Goal: Task Accomplishment & Management: Manage account settings

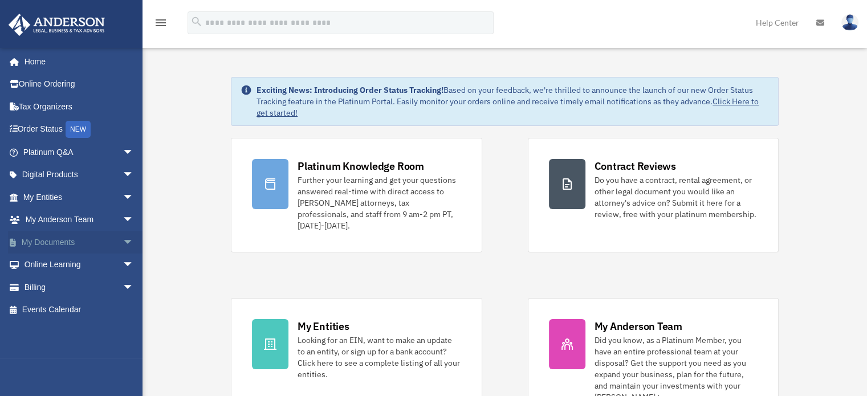
click at [123, 238] on span "arrow_drop_down" at bounding box center [134, 242] width 23 height 23
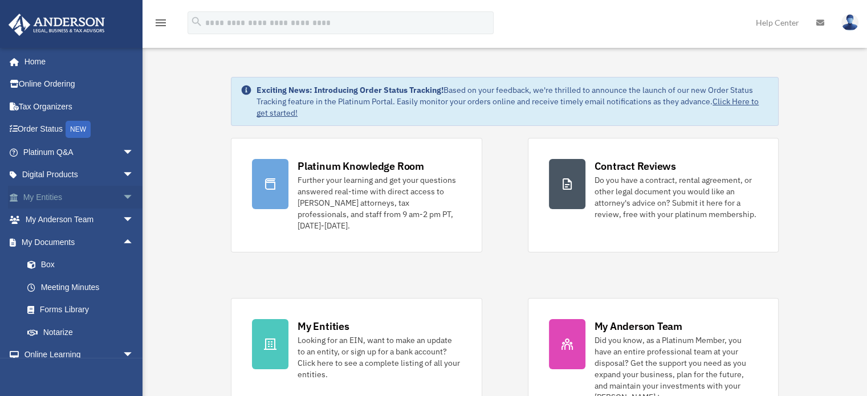
click at [123, 196] on span "arrow_drop_down" at bounding box center [134, 197] width 23 height 23
click at [73, 218] on link "Overview" at bounding box center [83, 220] width 135 height 23
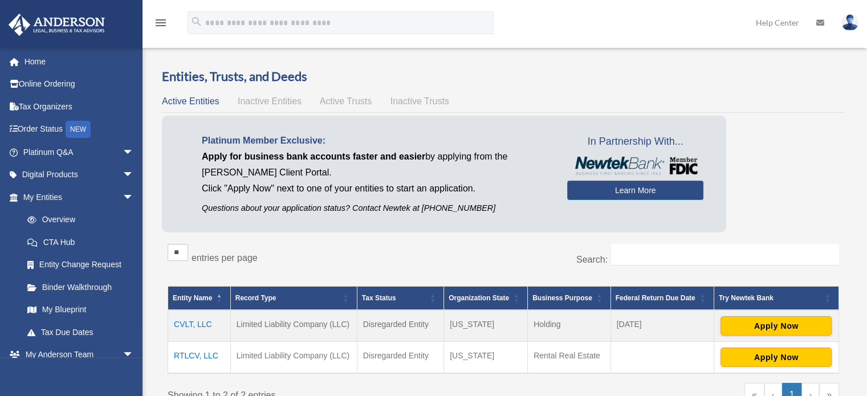
click at [354, 100] on span "Active Trusts" at bounding box center [346, 101] width 52 height 10
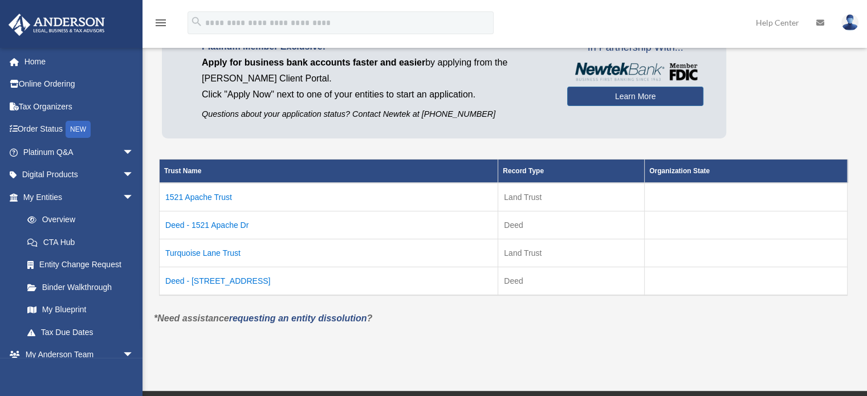
scroll to position [114, 0]
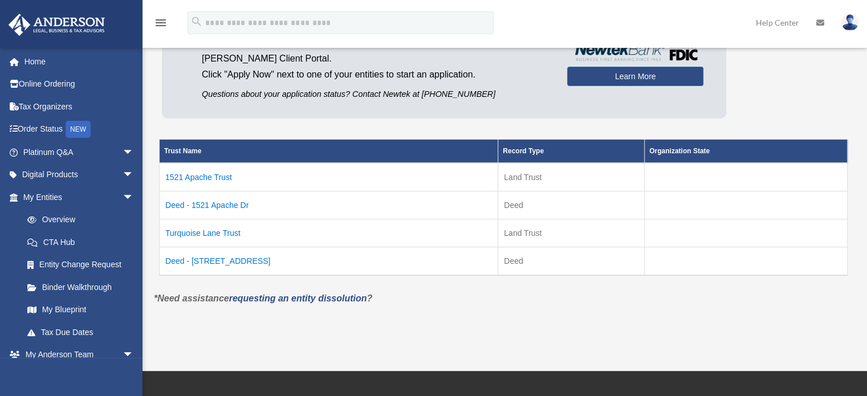
click at [223, 176] on td "1521 Apache Trust" at bounding box center [329, 177] width 339 height 29
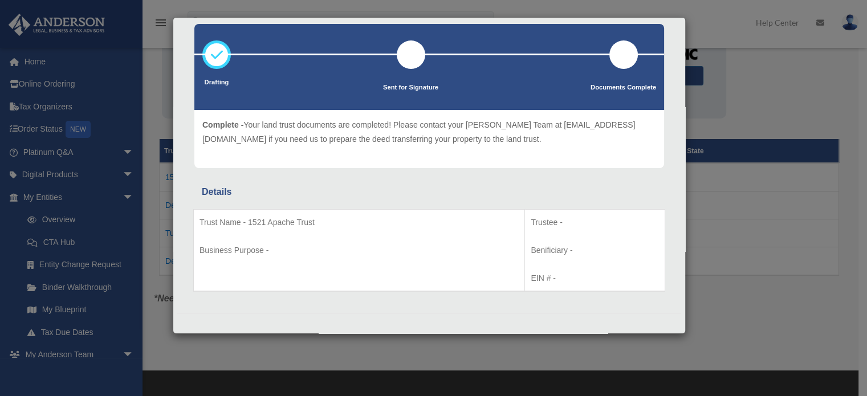
scroll to position [0, 0]
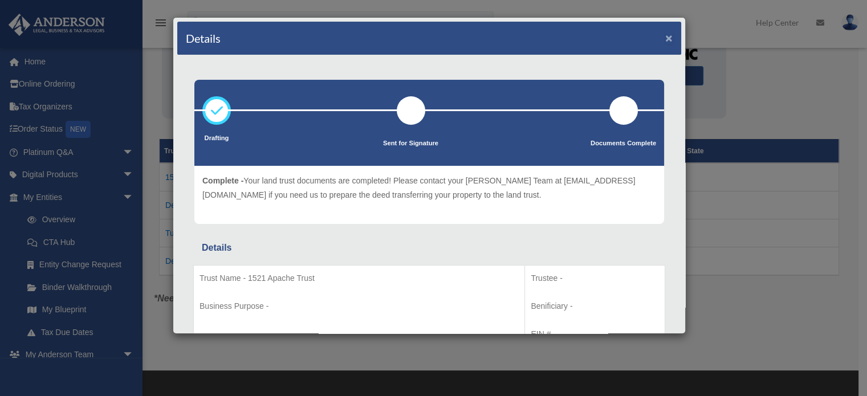
click at [666, 40] on button "×" at bounding box center [669, 38] width 7 height 12
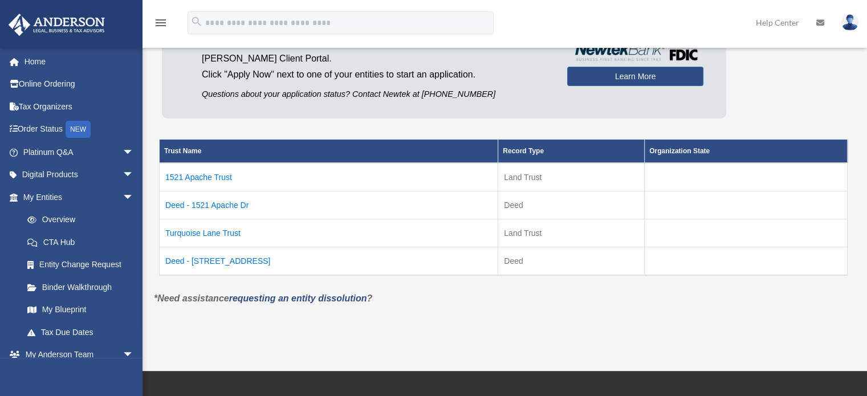
click at [229, 231] on td "Turquoise Lane Trust" at bounding box center [329, 234] width 339 height 28
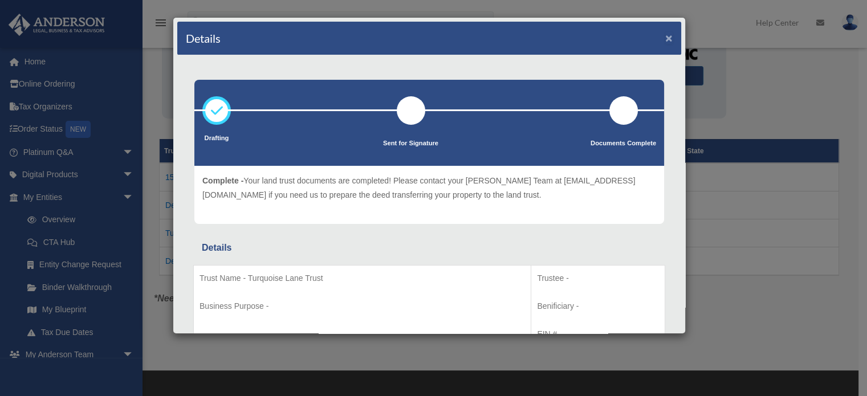
click at [666, 39] on button "×" at bounding box center [669, 38] width 7 height 12
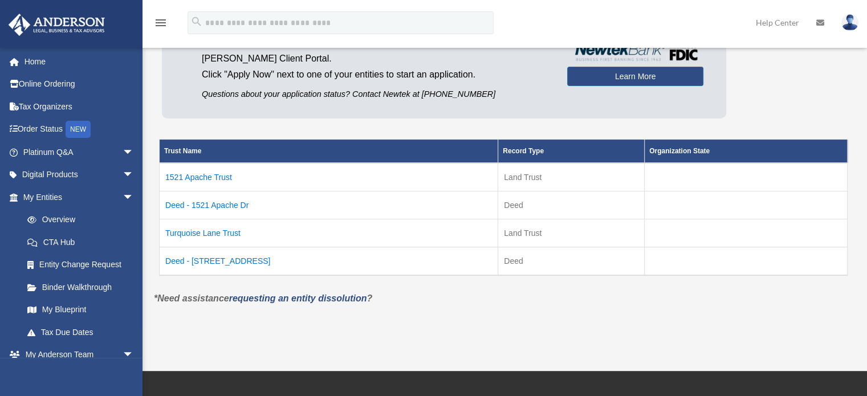
click at [226, 263] on td "Deed - 7105 Turquoise Lane" at bounding box center [329, 262] width 339 height 29
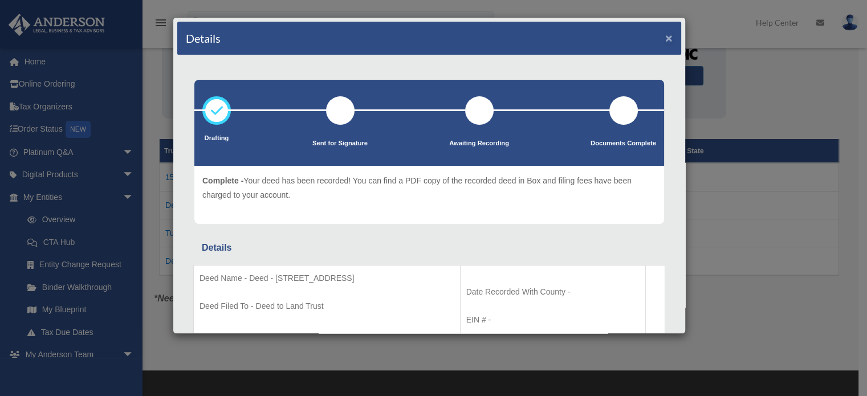
click at [666, 37] on button "×" at bounding box center [669, 38] width 7 height 12
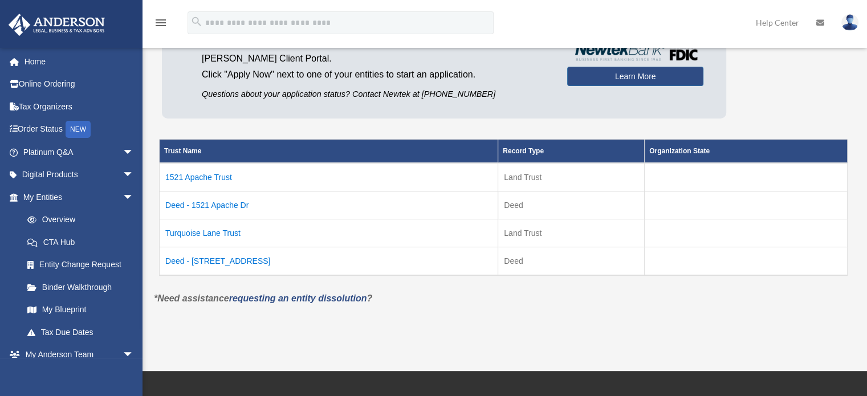
click at [222, 206] on td "Deed - 1521 Apache Dr" at bounding box center [329, 206] width 339 height 28
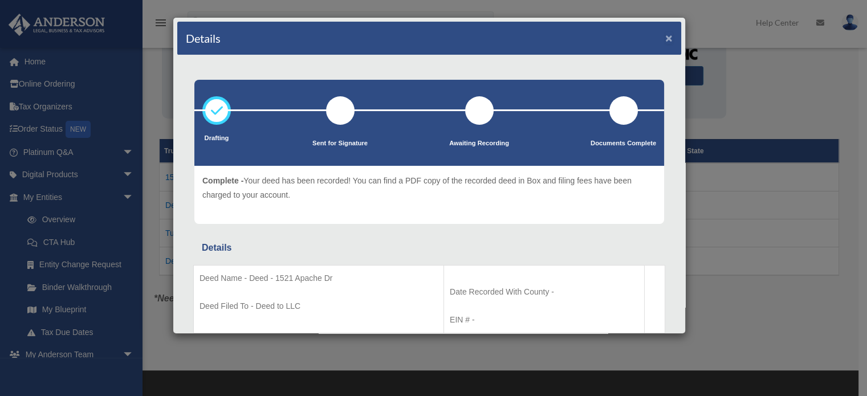
click at [666, 38] on button "×" at bounding box center [669, 38] width 7 height 12
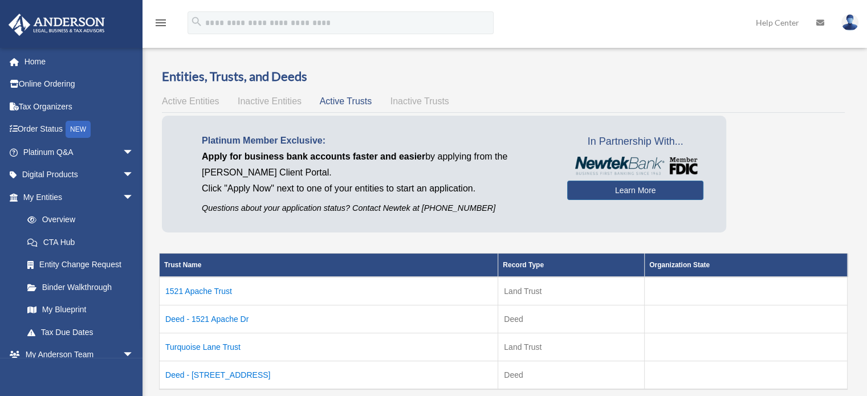
click at [181, 101] on span "Active Entities" at bounding box center [190, 101] width 57 height 10
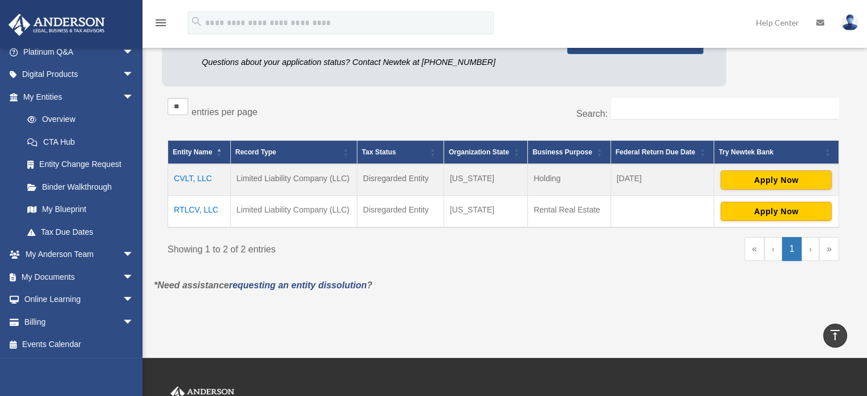
scroll to position [57, 0]
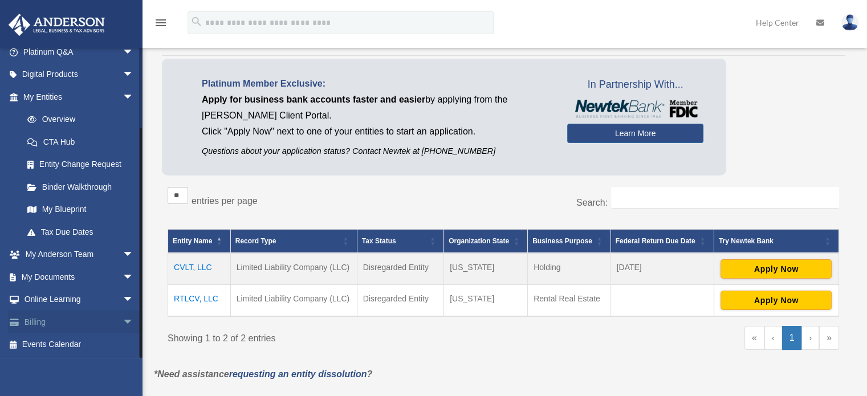
click at [123, 320] on span "arrow_drop_down" at bounding box center [134, 322] width 23 height 23
click at [62, 318] on link "Billing arrow_drop_up" at bounding box center [79, 322] width 143 height 23
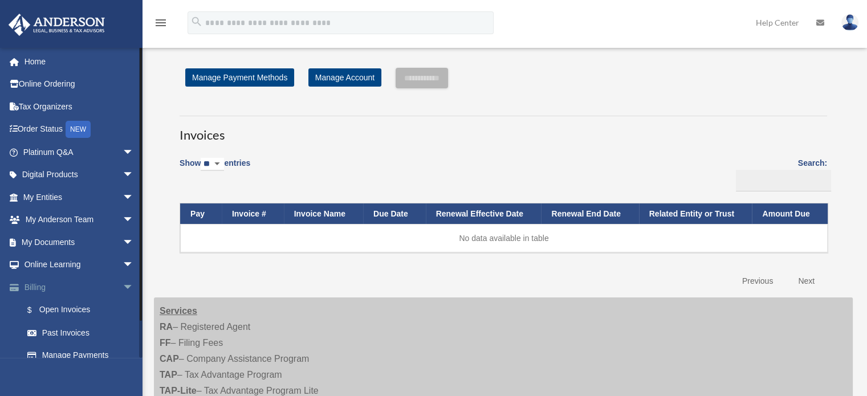
click at [39, 285] on link "Billing arrow_drop_down" at bounding box center [79, 287] width 143 height 23
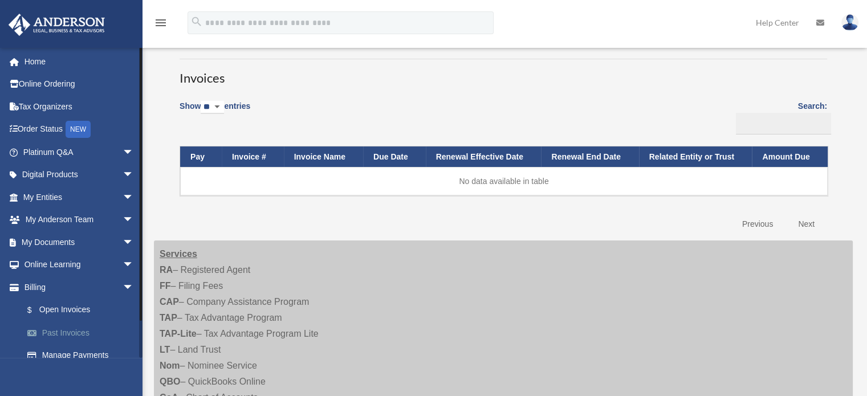
click at [80, 329] on link "Past Invoices" at bounding box center [83, 333] width 135 height 23
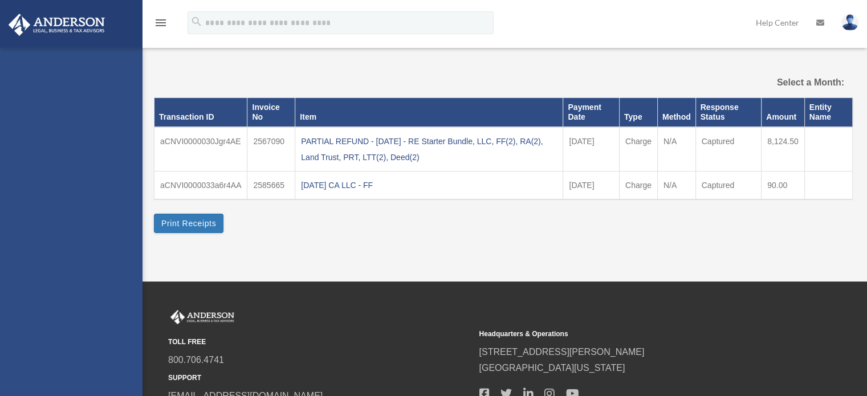
select select
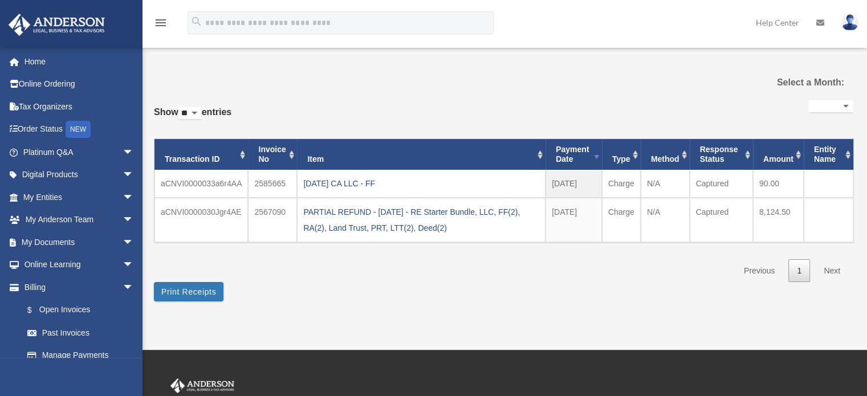
click at [856, 22] on img at bounding box center [850, 22] width 17 height 17
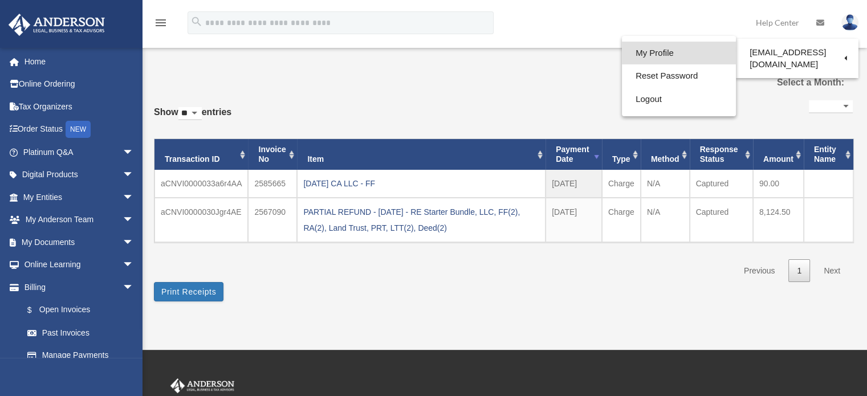
click at [656, 54] on link "My Profile" at bounding box center [679, 53] width 114 height 23
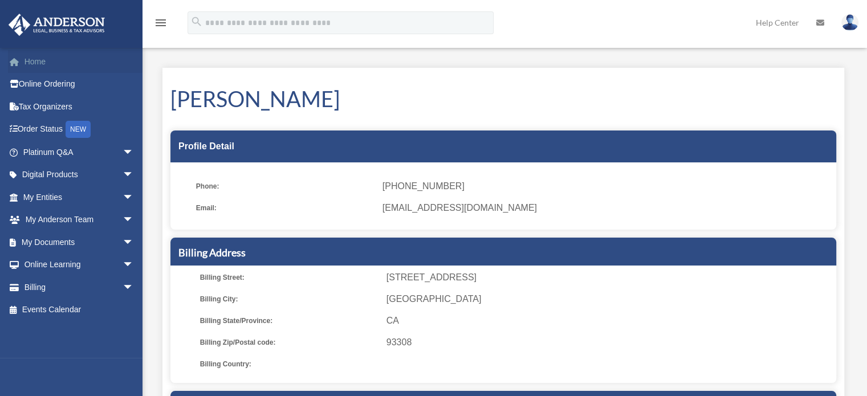
click at [43, 61] on link "Home" at bounding box center [79, 61] width 143 height 23
